Goal: Task Accomplishment & Management: Use online tool/utility

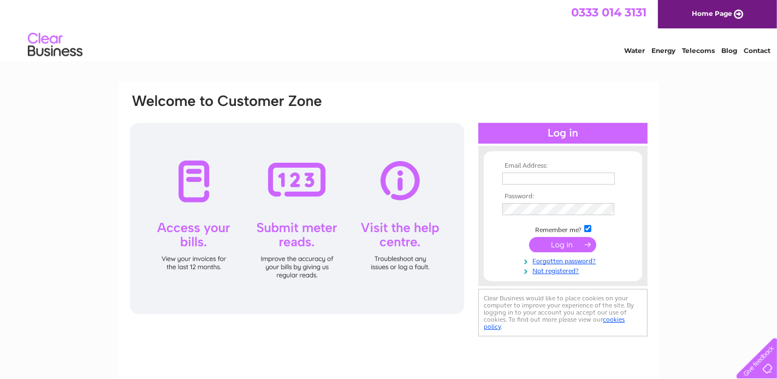
click at [517, 181] on input "text" at bounding box center [558, 179] width 113 height 12
type input "fd@trenowathplace.co.uk"
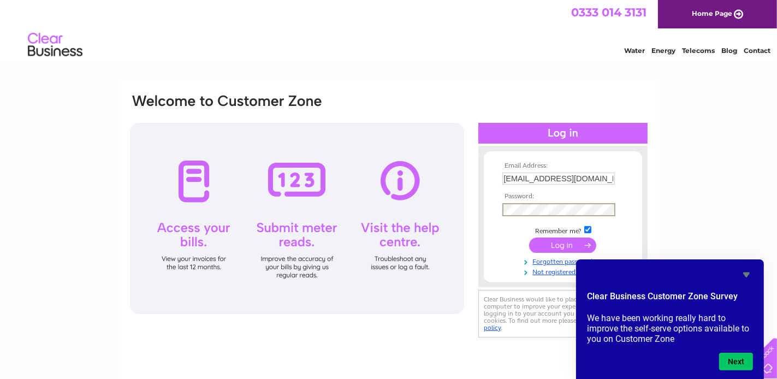
click at [578, 247] on input "submit" at bounding box center [562, 245] width 67 height 15
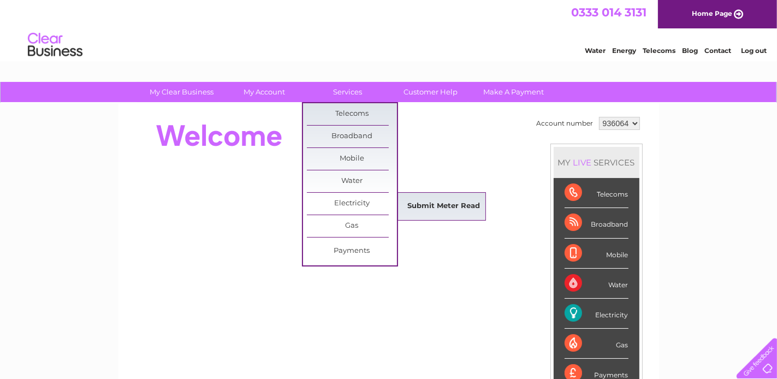
click at [429, 204] on link "Submit Meter Read" at bounding box center [444, 207] width 90 height 22
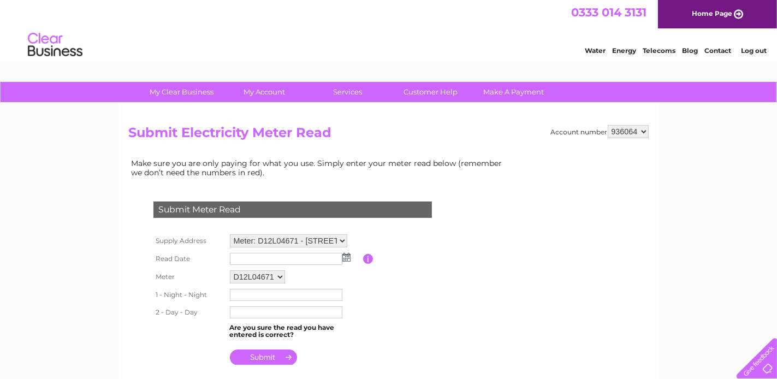
click at [347, 257] on img at bounding box center [346, 257] width 8 height 9
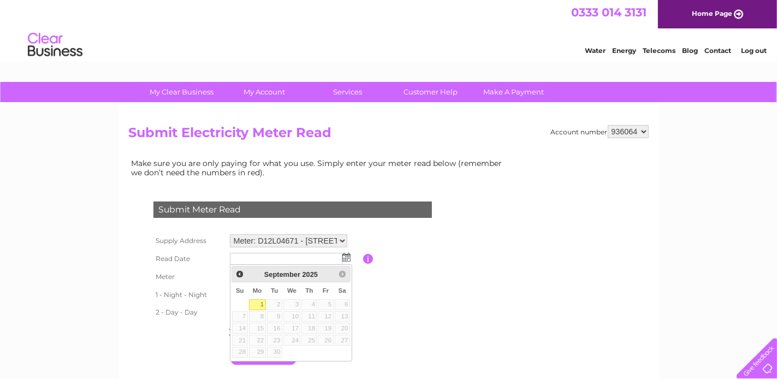
click at [260, 304] on link "1" at bounding box center [257, 304] width 17 height 11
type input "2025/09/01"
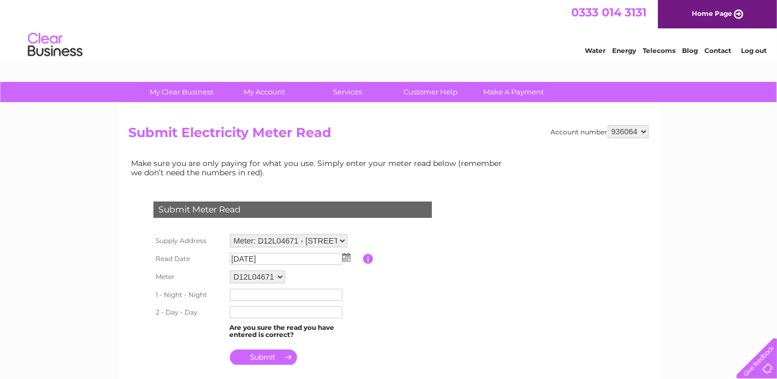
click at [242, 295] on input "text" at bounding box center [286, 295] width 113 height 12
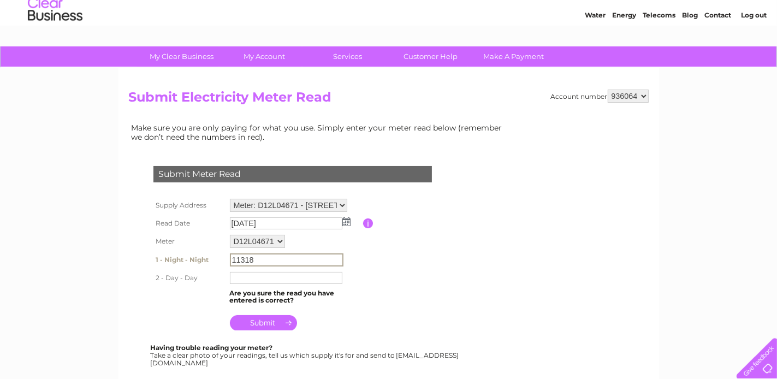
scroll to position [55, 0]
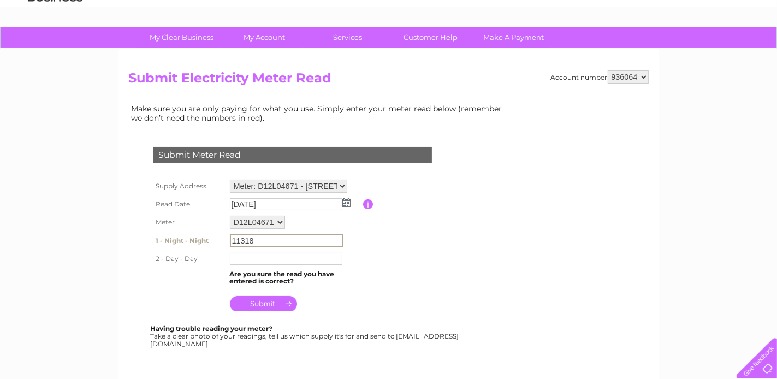
type input "11318"
click at [237, 258] on input "text" at bounding box center [286, 259] width 113 height 12
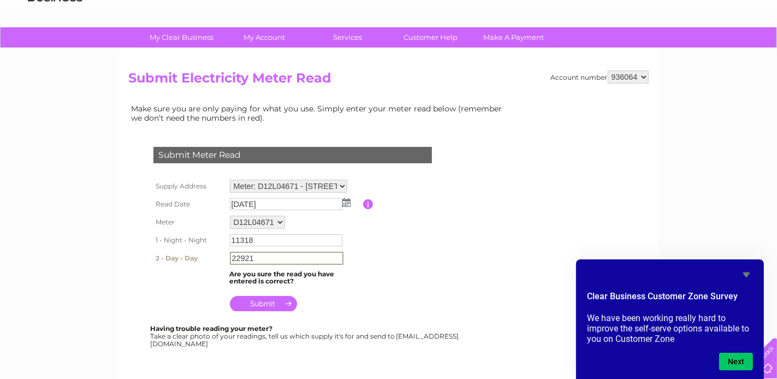
click at [257, 258] on input "22921" at bounding box center [287, 258] width 114 height 13
type input "22921"
click at [262, 304] on input "submit" at bounding box center [263, 302] width 67 height 15
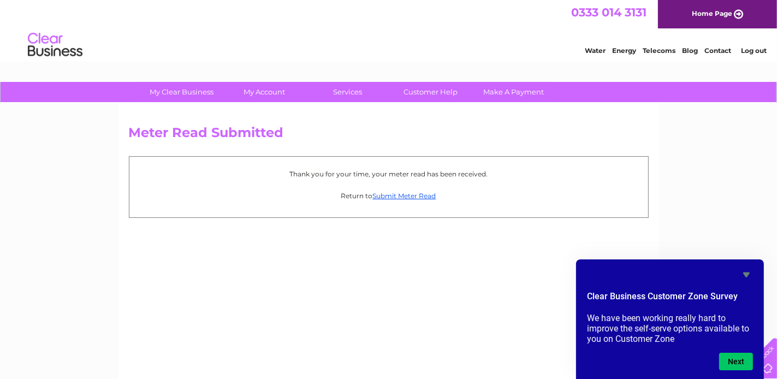
click at [759, 51] on link "Log out" at bounding box center [754, 50] width 26 height 8
